Goal: Information Seeking & Learning: Learn about a topic

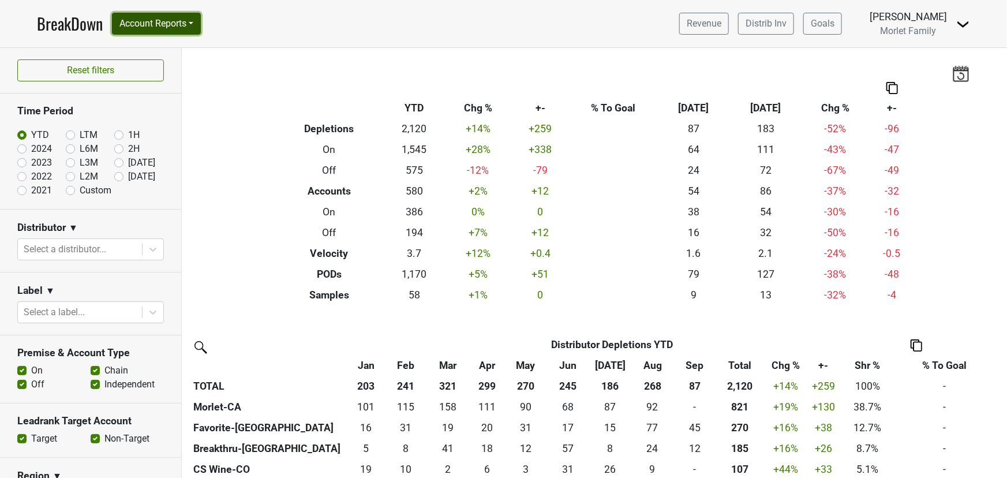
click at [171, 20] on button "Account Reports" at bounding box center [156, 24] width 89 height 22
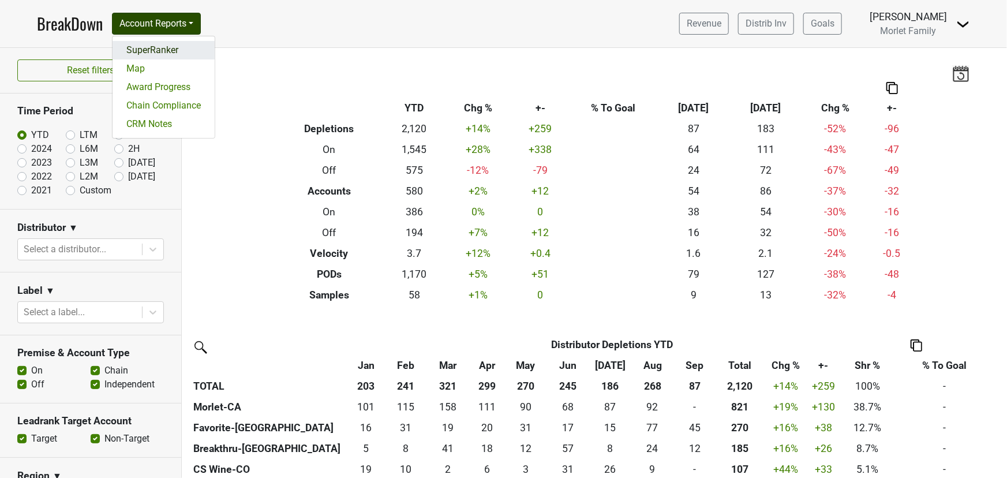
click at [159, 48] on link "SuperRanker" at bounding box center [164, 50] width 102 height 18
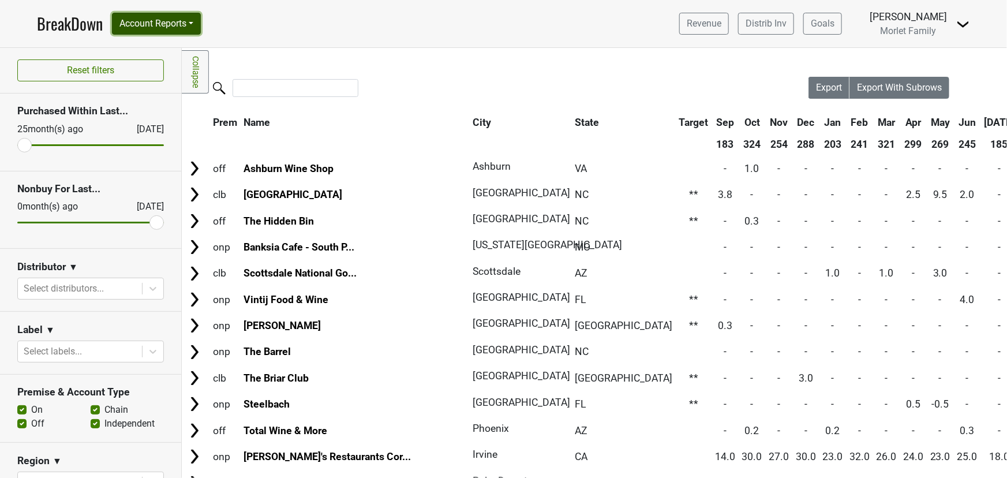
click at [151, 25] on button "Account Reports" at bounding box center [156, 24] width 89 height 22
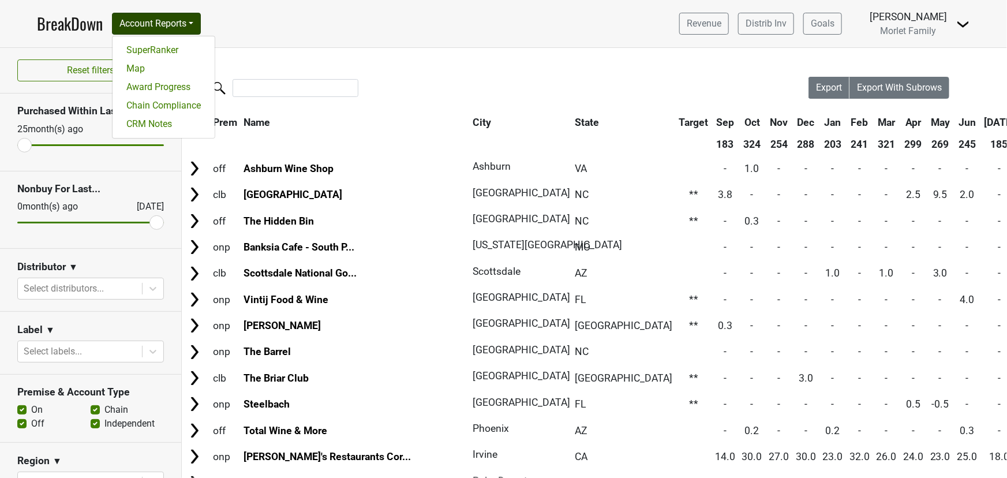
click at [84, 25] on link "BreakDown" at bounding box center [70, 24] width 66 height 24
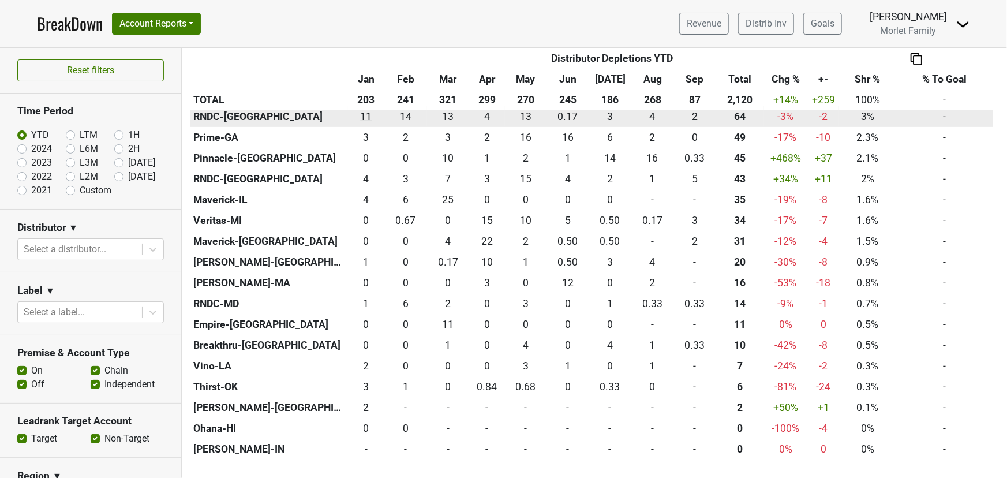
scroll to position [472, 0]
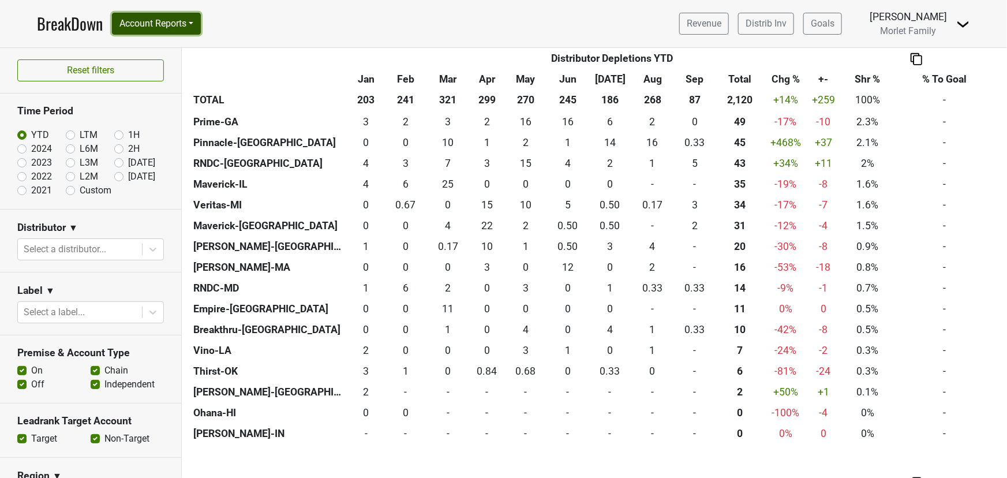
click at [185, 26] on button "Account Reports" at bounding box center [156, 24] width 89 height 22
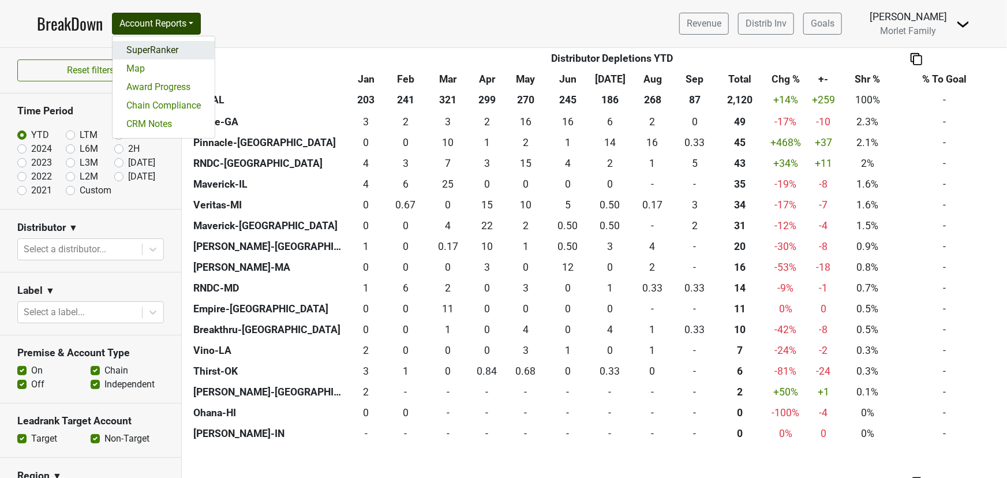
click at [171, 47] on link "SuperRanker" at bounding box center [164, 50] width 102 height 18
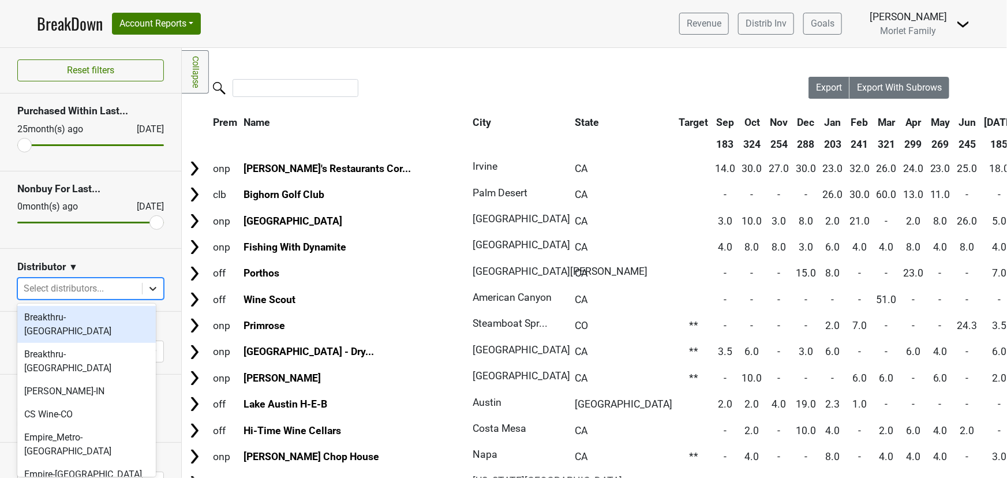
click at [149, 288] on icon at bounding box center [153, 289] width 12 height 12
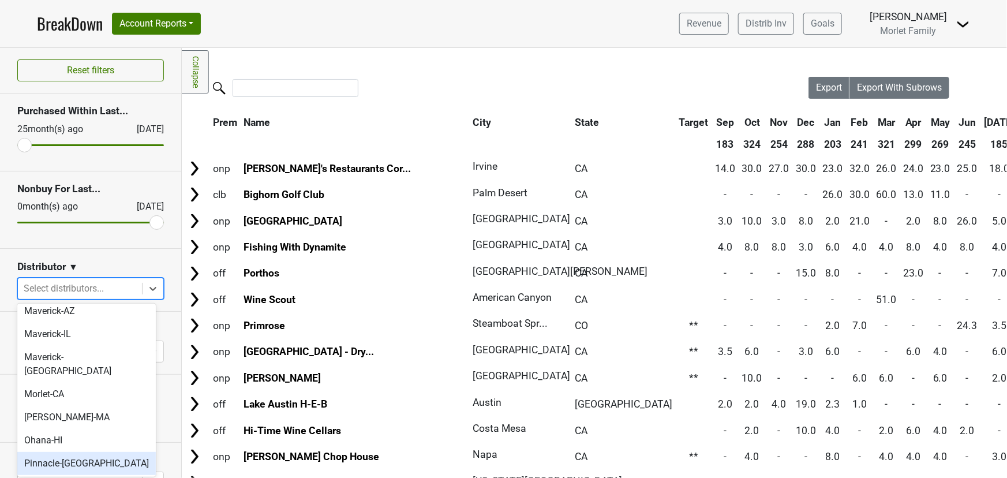
scroll to position [408, 0]
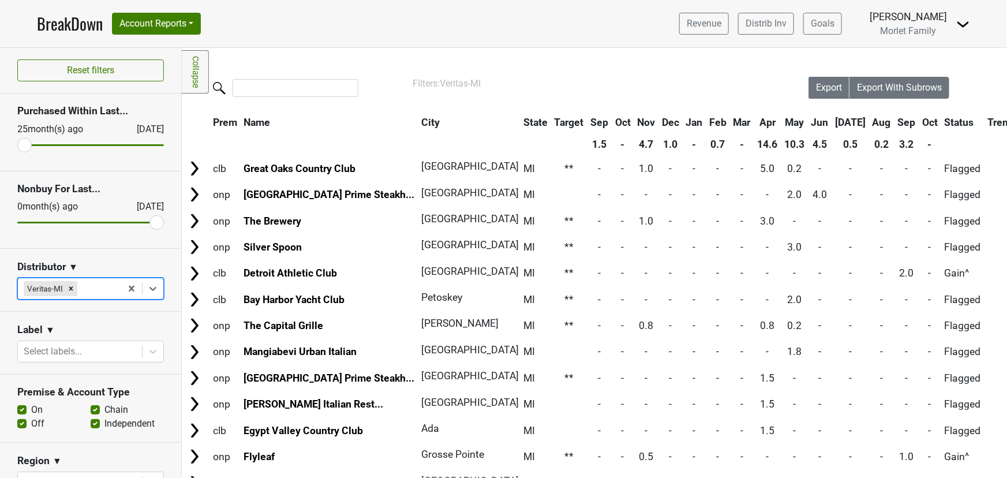
click at [895, 123] on th "Sep" at bounding box center [907, 122] width 24 height 21
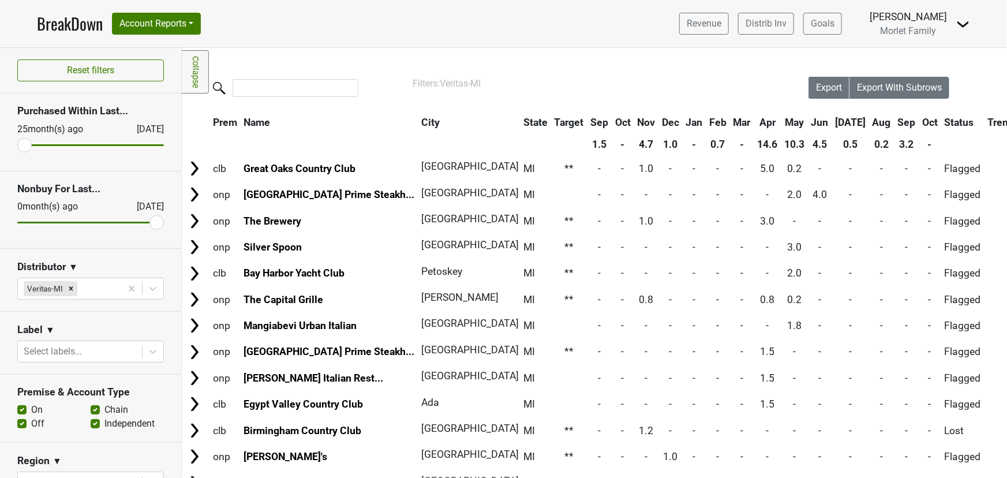
click at [895, 123] on th "Sep" at bounding box center [907, 122] width 24 height 21
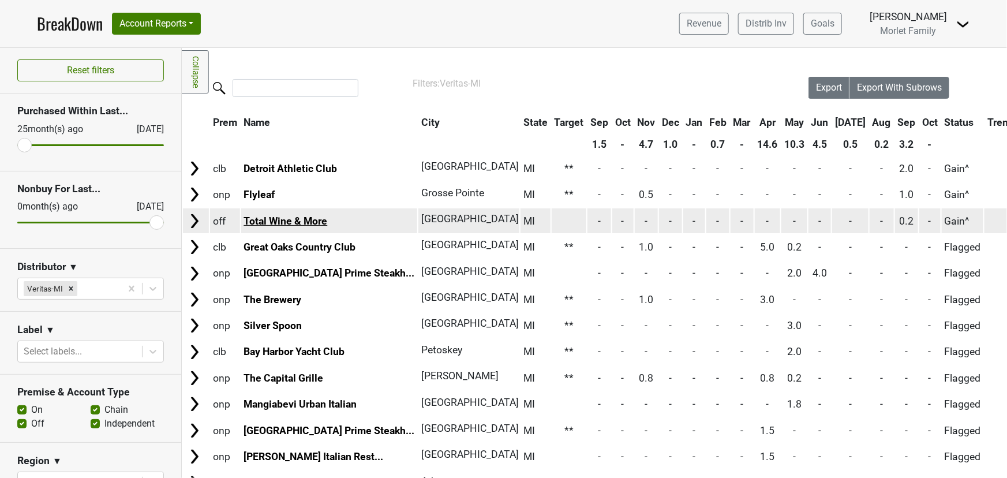
click at [262, 215] on link "Total Wine & More" at bounding box center [286, 221] width 84 height 12
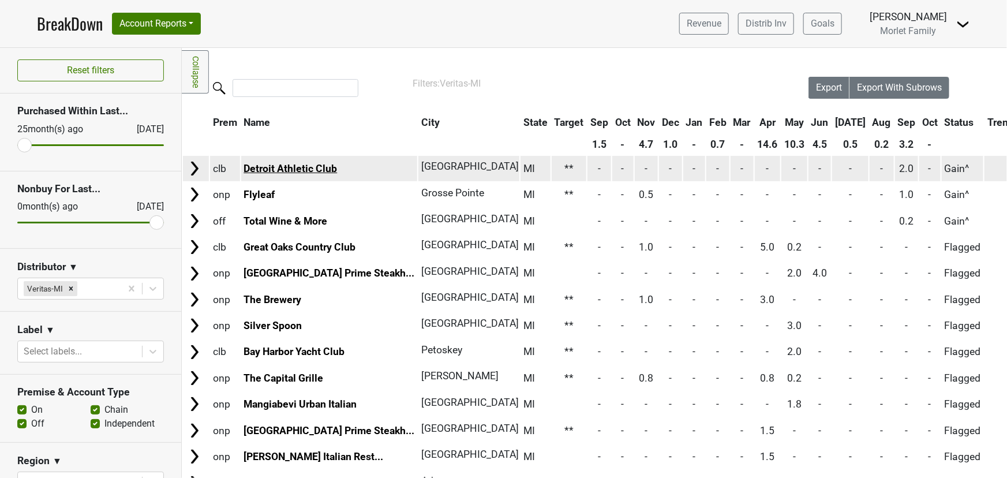
click at [276, 167] on link "Detroit Athletic Club" at bounding box center [290, 169] width 93 height 12
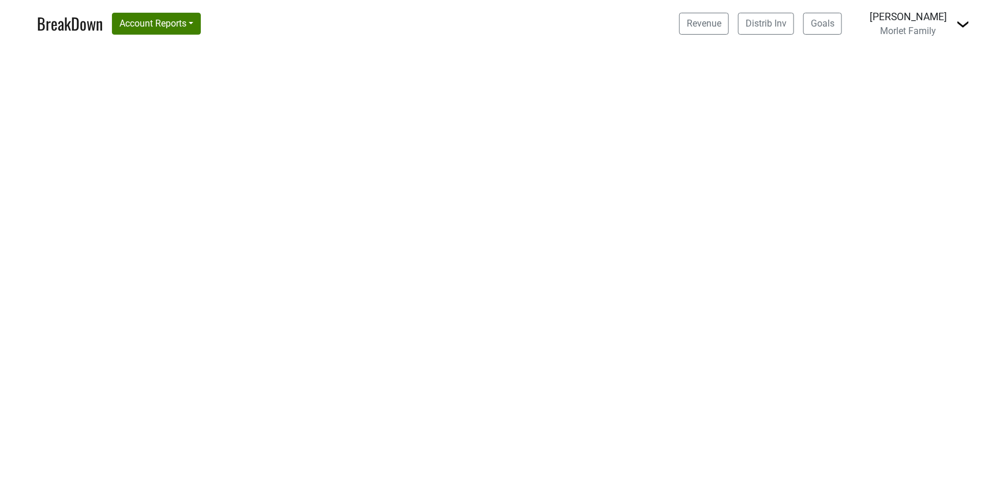
select select "CA"
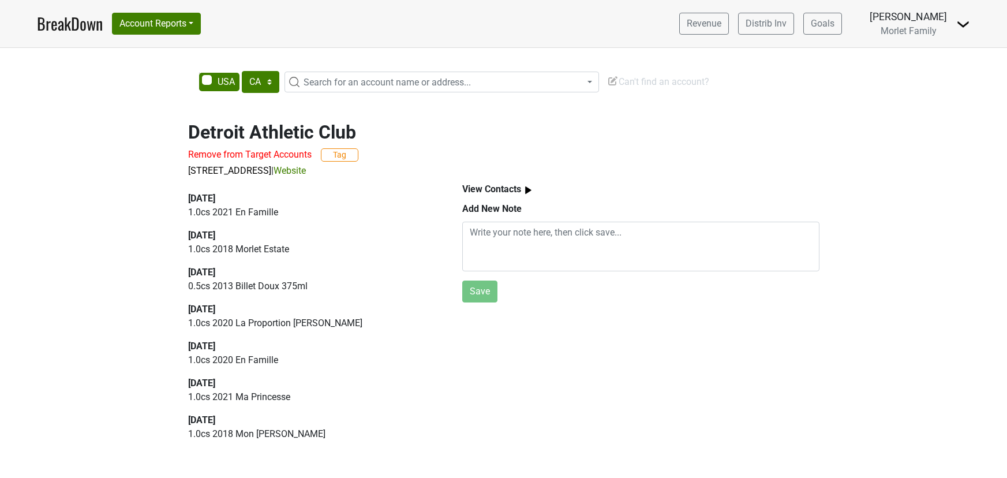
select select "CA"
